Goal: Information Seeking & Learning: Learn about a topic

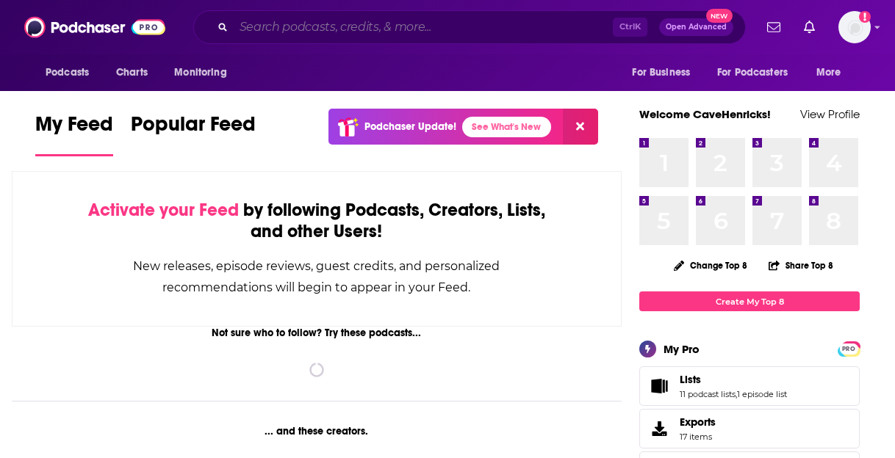
click at [289, 30] on input "Search podcasts, credits, & more..." at bounding box center [423, 27] width 379 height 24
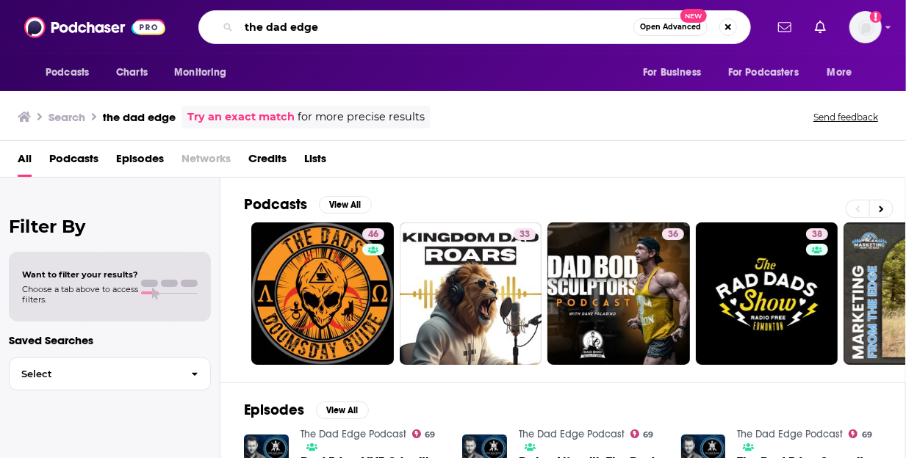
click at [345, 27] on input "the dad edge" at bounding box center [436, 27] width 394 height 24
type input "podcasts about being a dad"
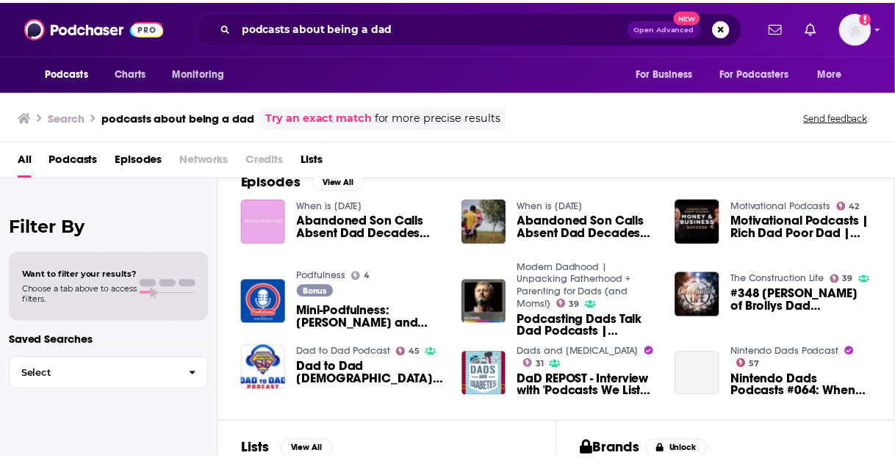
scroll to position [363, 0]
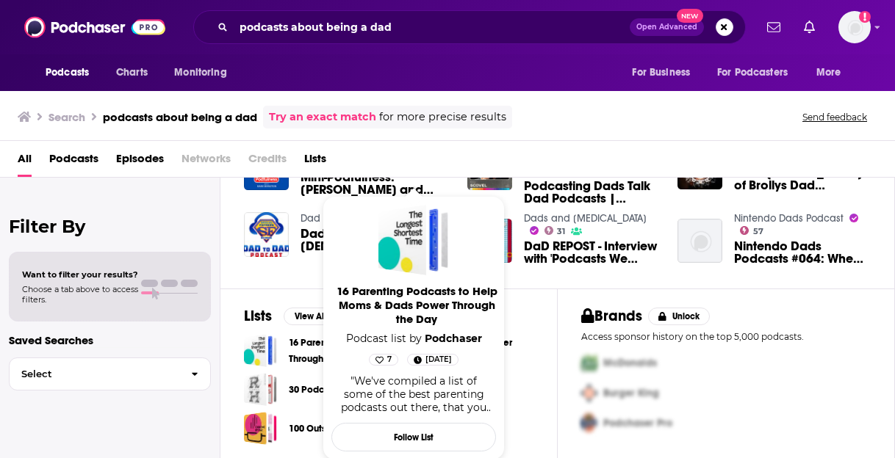
click at [303, 342] on link "16 Parenting Podcasts to Help Moms & Dads Power Through the Day" at bounding box center [411, 351] width 245 height 32
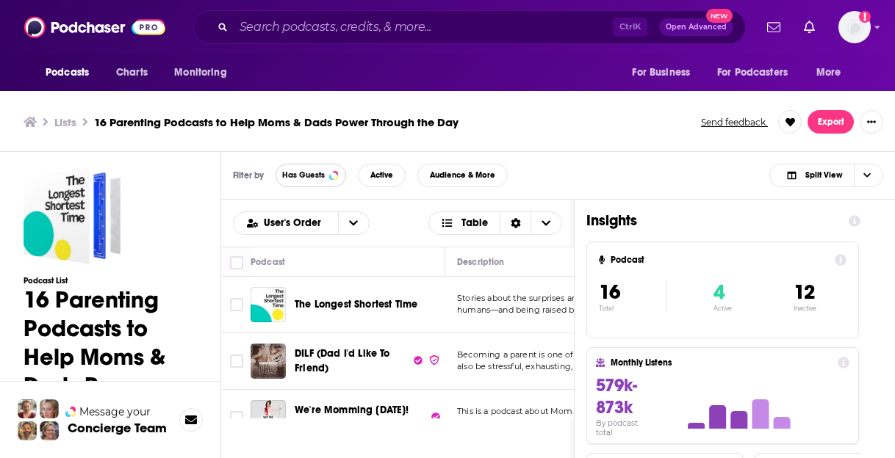
click at [314, 171] on span "Has Guests" at bounding box center [303, 175] width 43 height 8
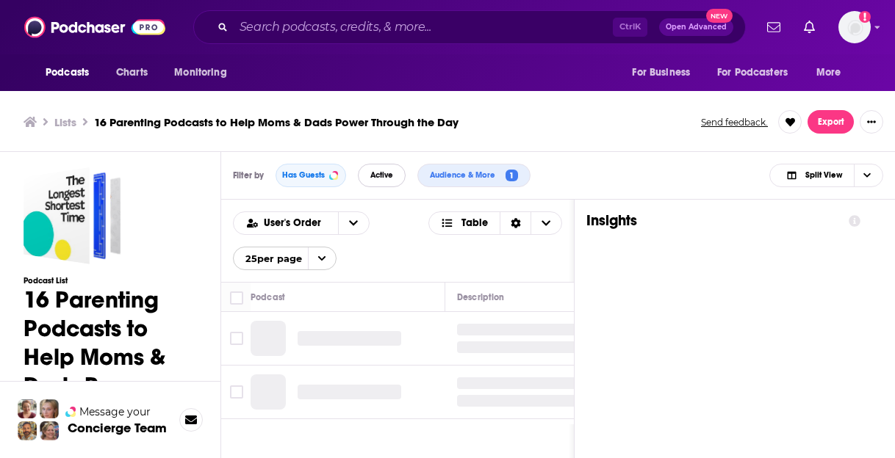
click at [385, 168] on button "Active" at bounding box center [382, 176] width 48 height 24
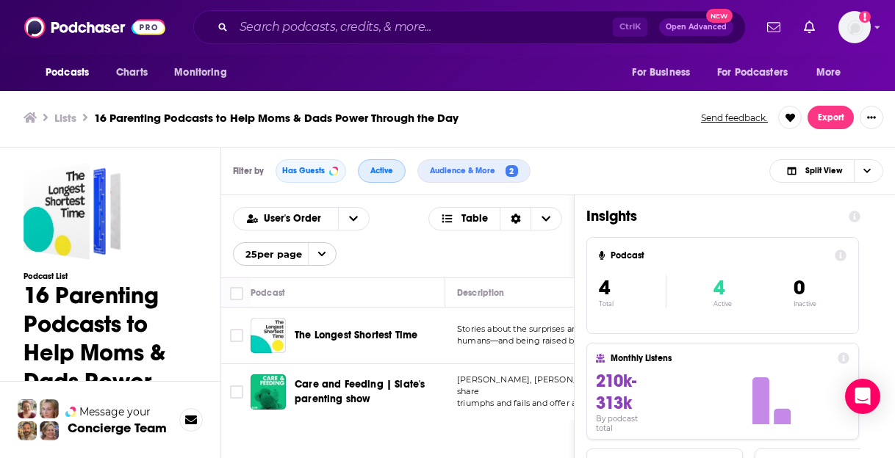
scroll to position [150, 0]
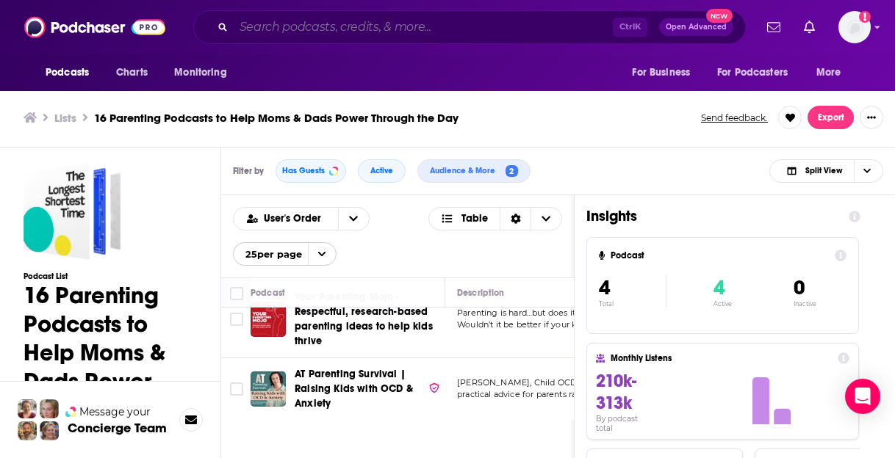
click at [309, 21] on input "Search podcasts, credits, & more..." at bounding box center [423, 27] width 379 height 24
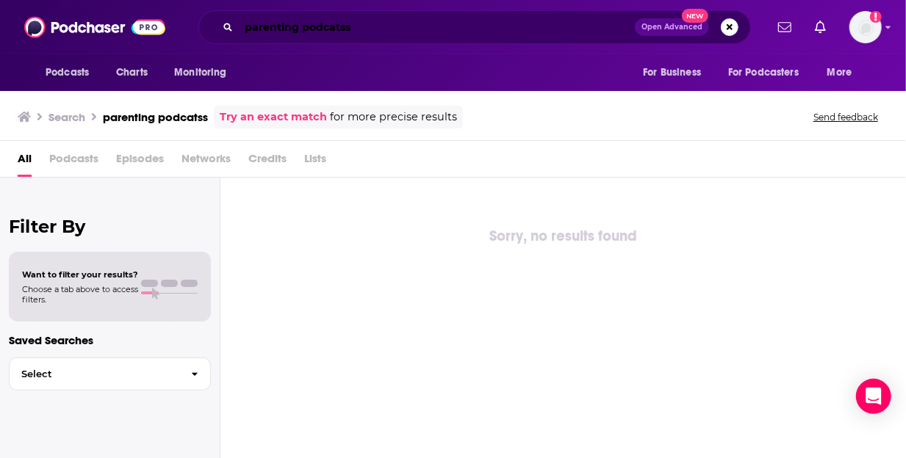
click at [350, 30] on input "parenting podcatss" at bounding box center [437, 27] width 396 height 24
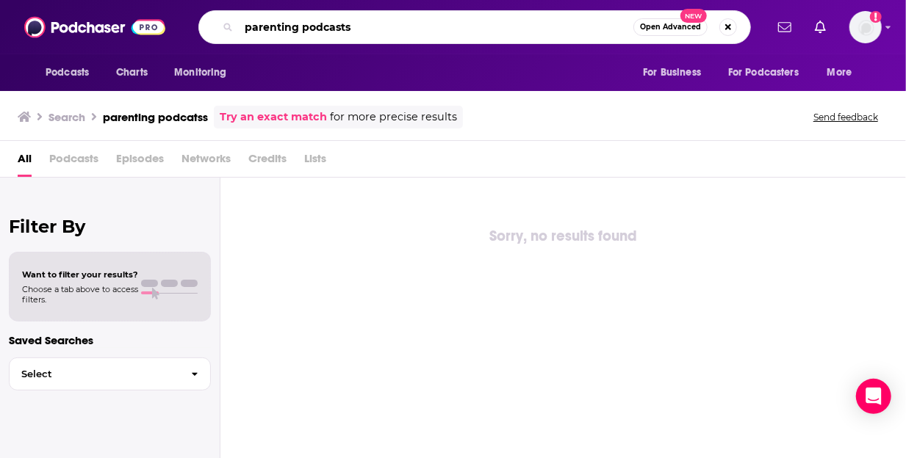
type input "parenting podcasts"
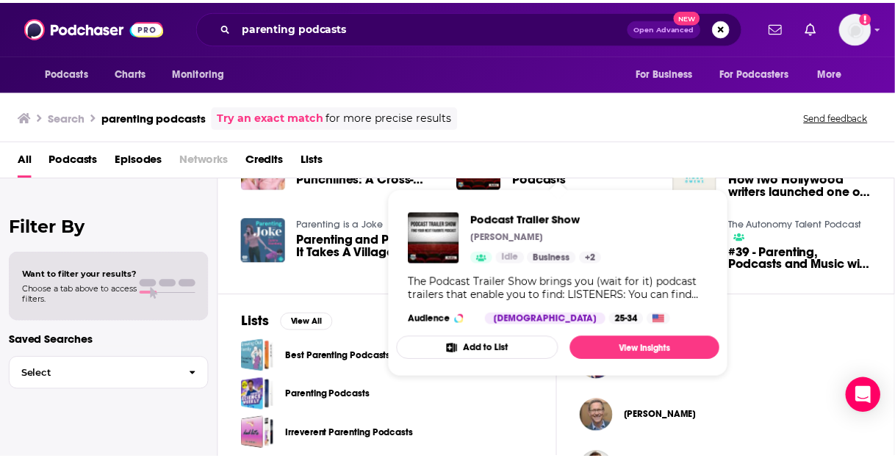
scroll to position [358, 0]
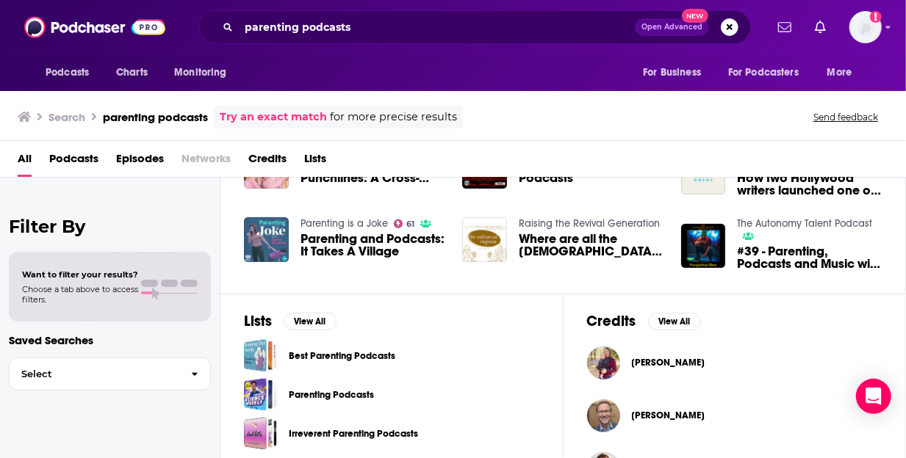
click at [339, 238] on span "Parenting and Podcasts: It Takes A Village" at bounding box center [372, 245] width 145 height 25
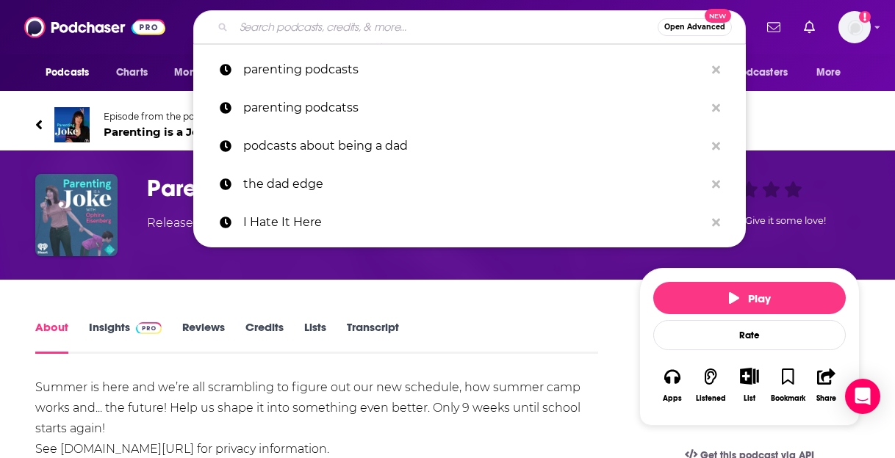
click at [245, 24] on input "Search podcasts, credits, & more..." at bounding box center [446, 27] width 424 height 24
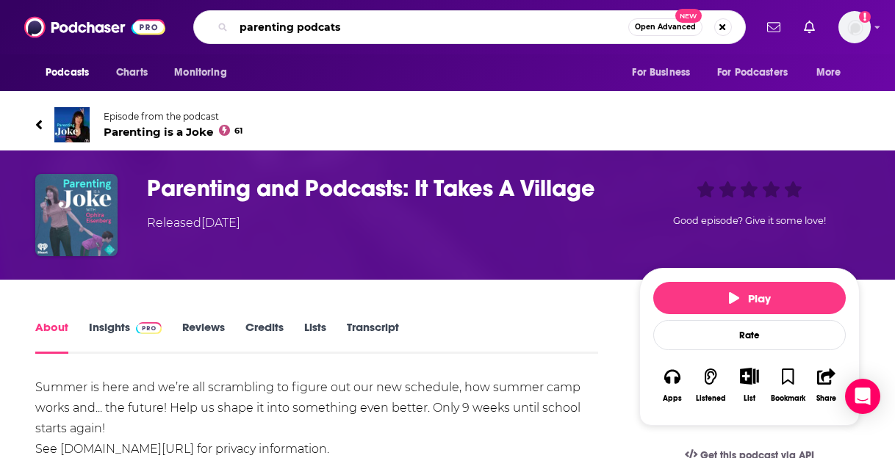
type input "parenting podcatss"
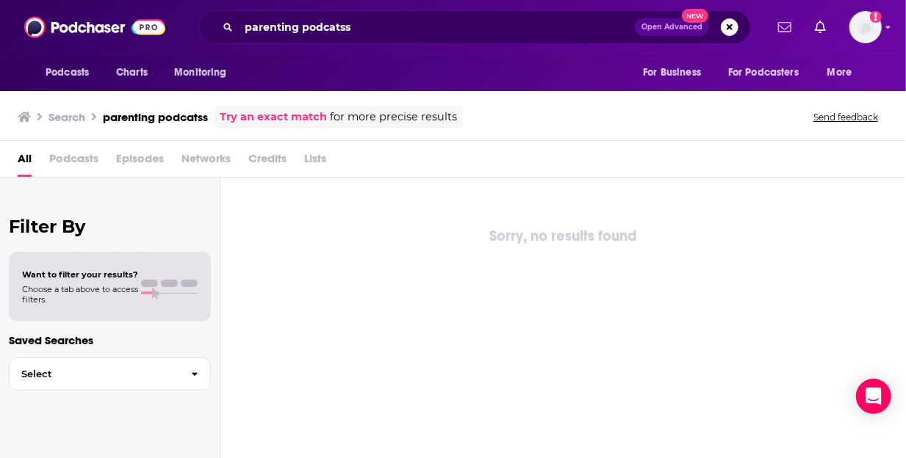
click at [91, 151] on span "Podcasts" at bounding box center [73, 162] width 49 height 30
click at [87, 155] on span "Podcasts" at bounding box center [73, 162] width 49 height 30
click at [380, 29] on input "parenting podcatss" at bounding box center [437, 27] width 396 height 24
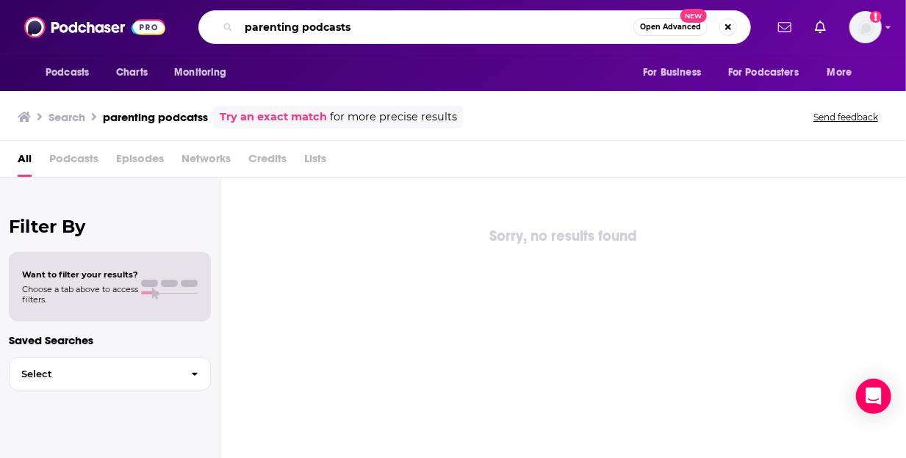
type input "parenting podcasts"
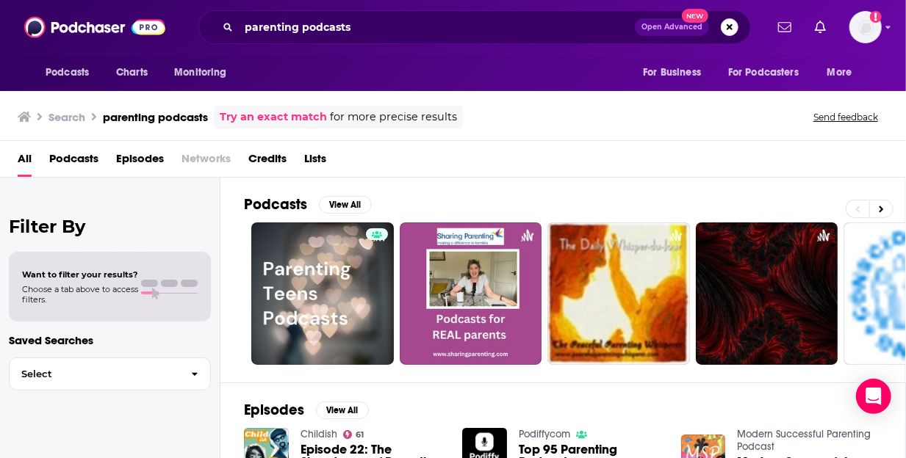
click at [82, 163] on span "Podcasts" at bounding box center [73, 162] width 49 height 30
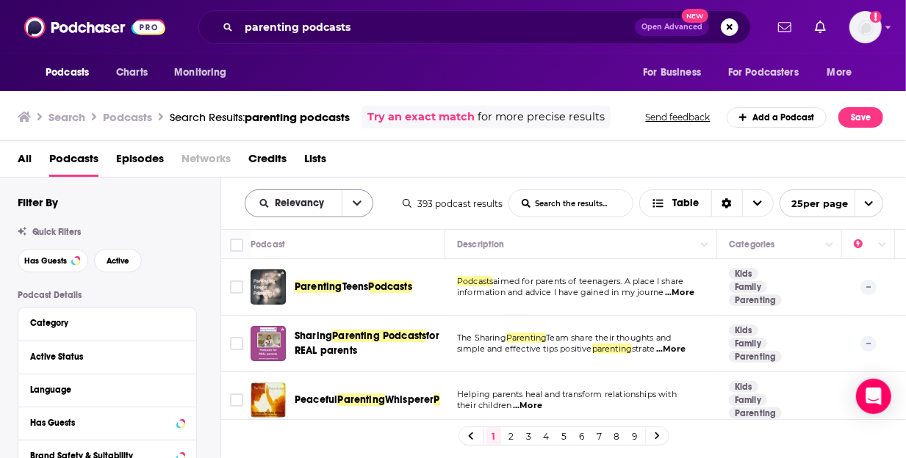
click at [356, 203] on icon "open menu" at bounding box center [357, 203] width 9 height 10
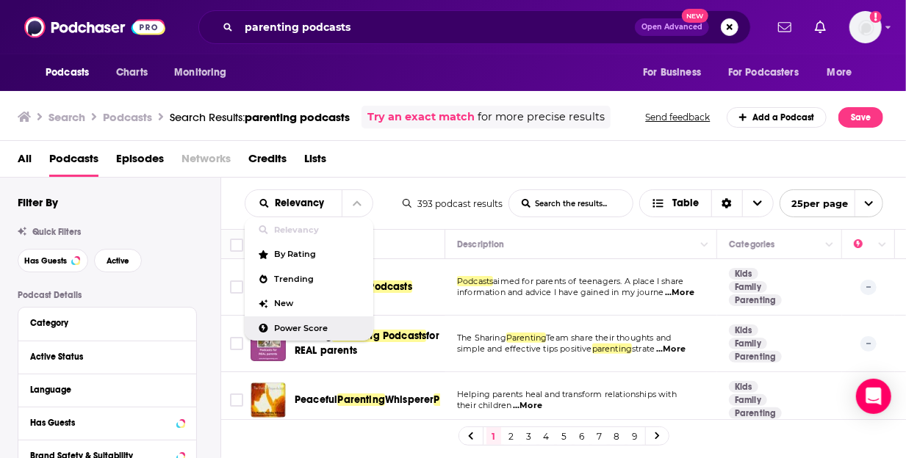
click at [303, 325] on span "Power Score" at bounding box center [318, 329] width 87 height 8
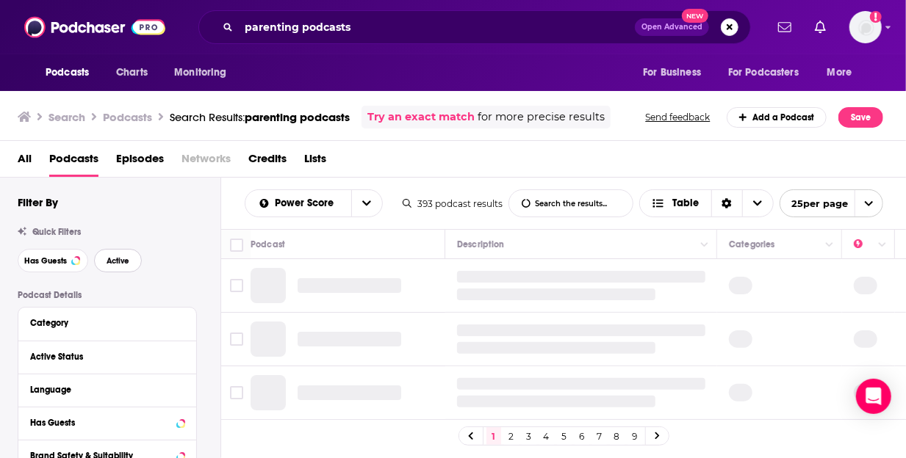
click at [122, 262] on span "Active" at bounding box center [118, 261] width 23 height 8
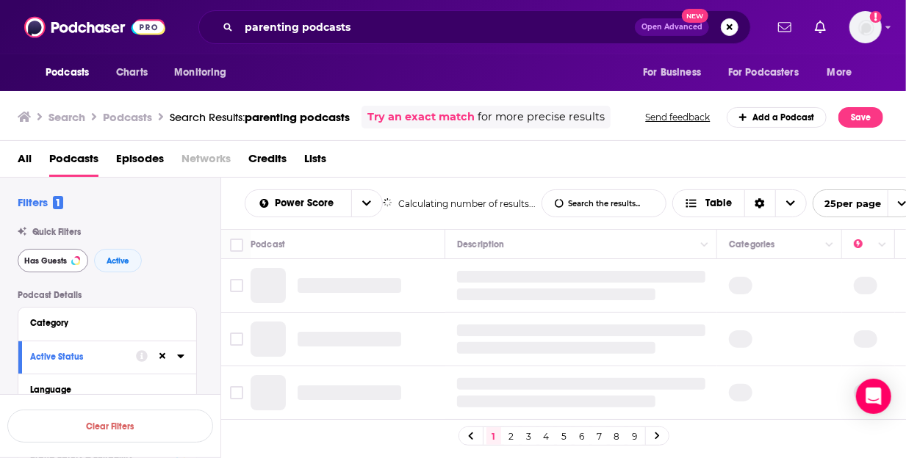
click at [64, 258] on span "Has Guests" at bounding box center [45, 261] width 43 height 8
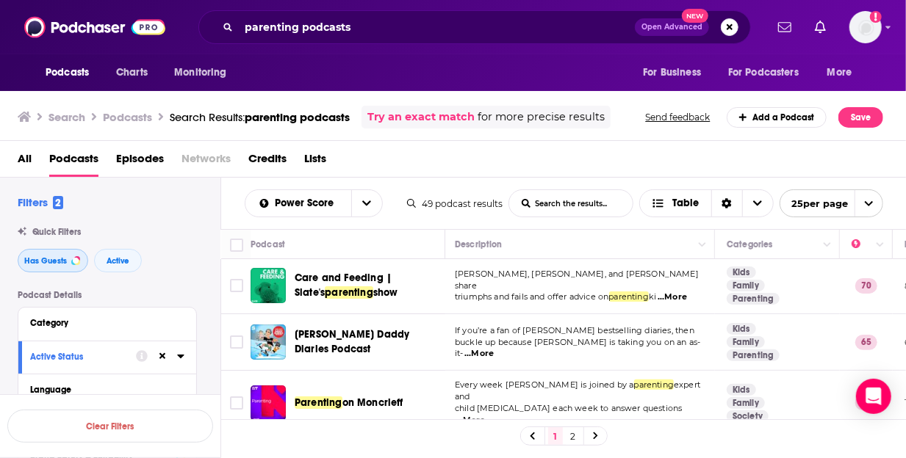
scroll to position [0, 2]
